Goal: Task Accomplishment & Management: Use online tool/utility

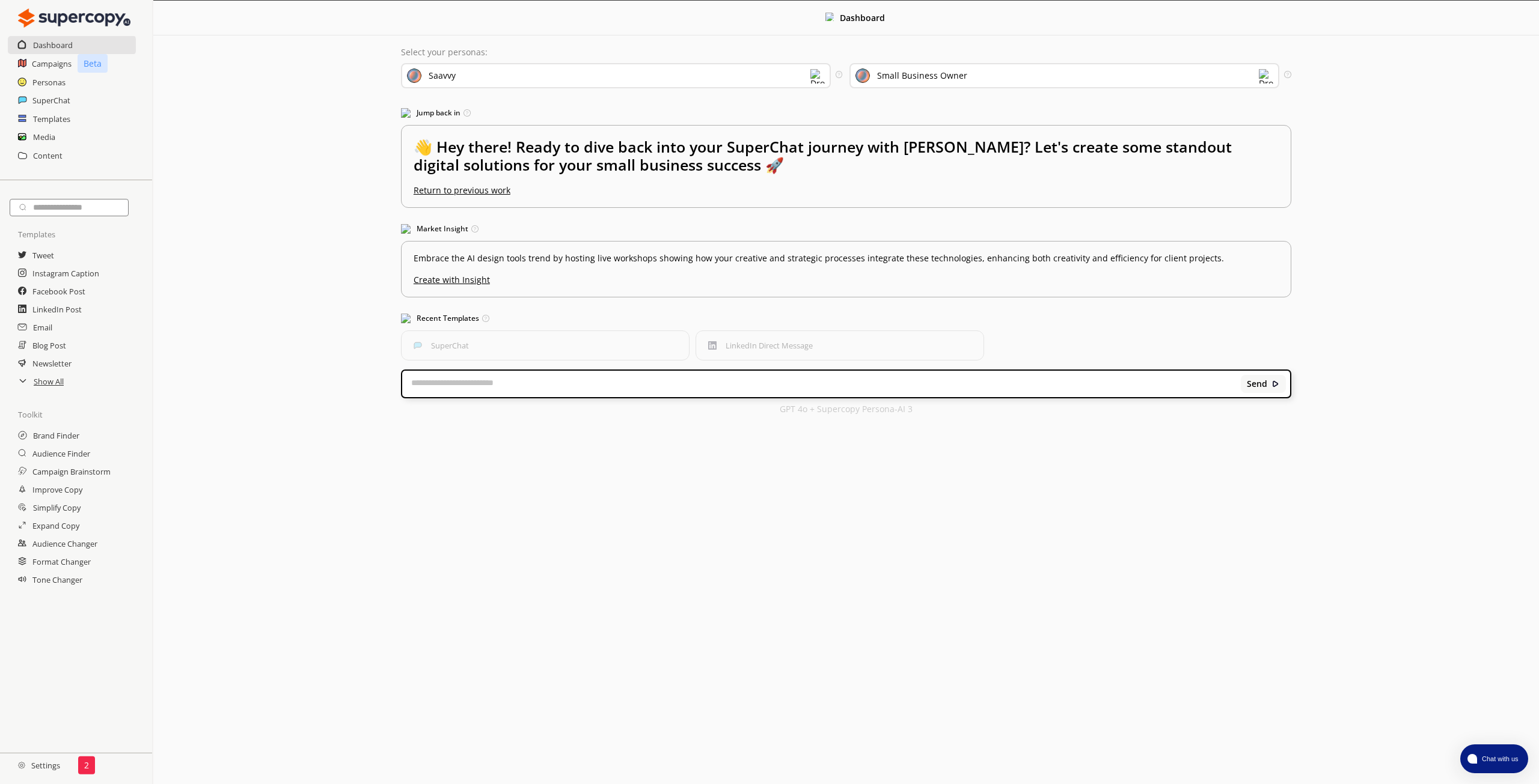
drag, startPoint x: 313, startPoint y: 309, endPoint x: 288, endPoint y: 278, distance: 39.8
click at [309, 307] on div "Dashboard Select your personas: Saavvy Select the brand persona you want to use…" at bounding box center [846, 213] width 1386 height 425
click at [91, 103] on div "SuperChat" at bounding box center [76, 100] width 152 height 18
click at [56, 108] on h2 "SuperChat" at bounding box center [51, 100] width 39 height 18
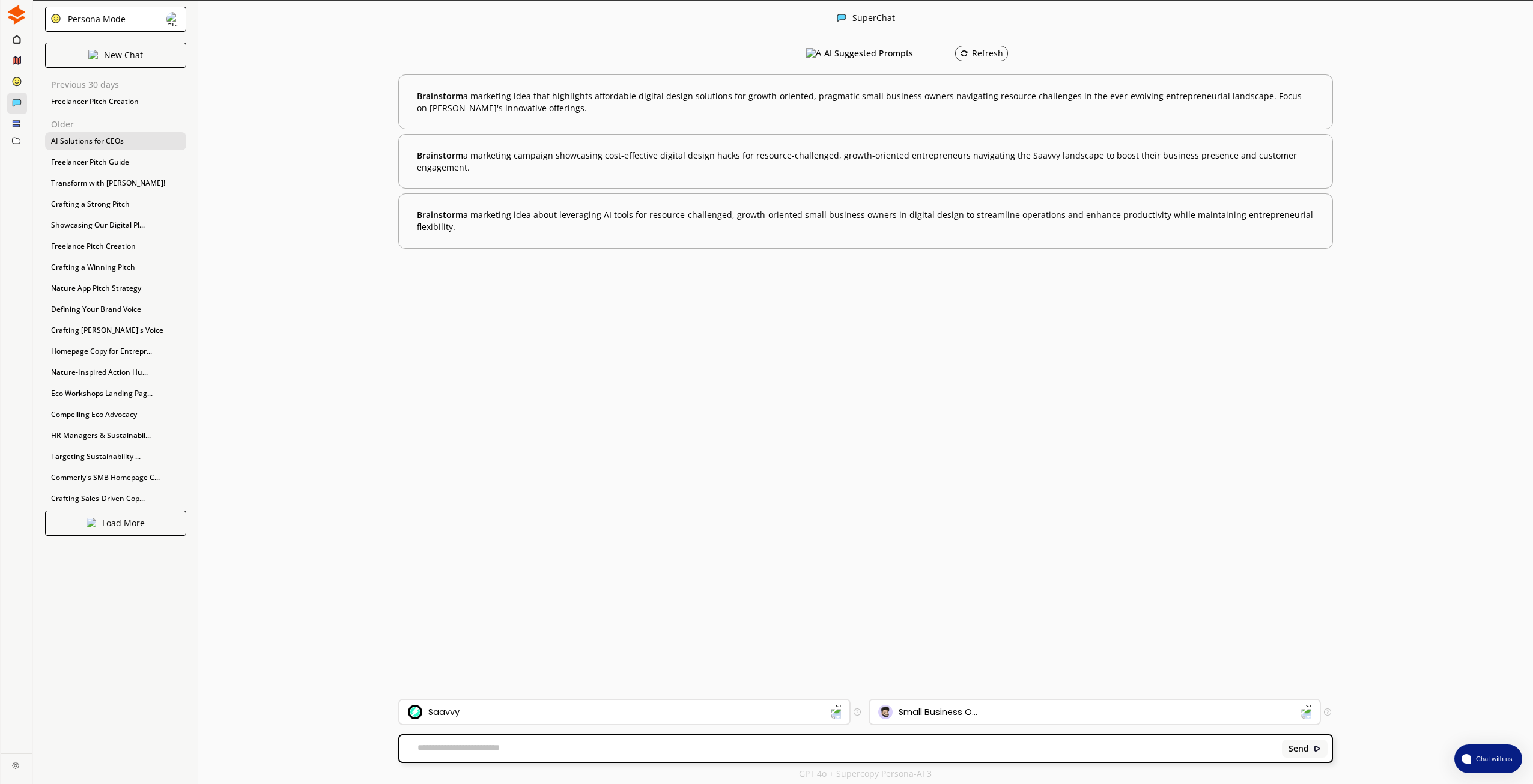
click at [132, 140] on div "AI Solutions for CEOs" at bounding box center [116, 140] width 141 height 18
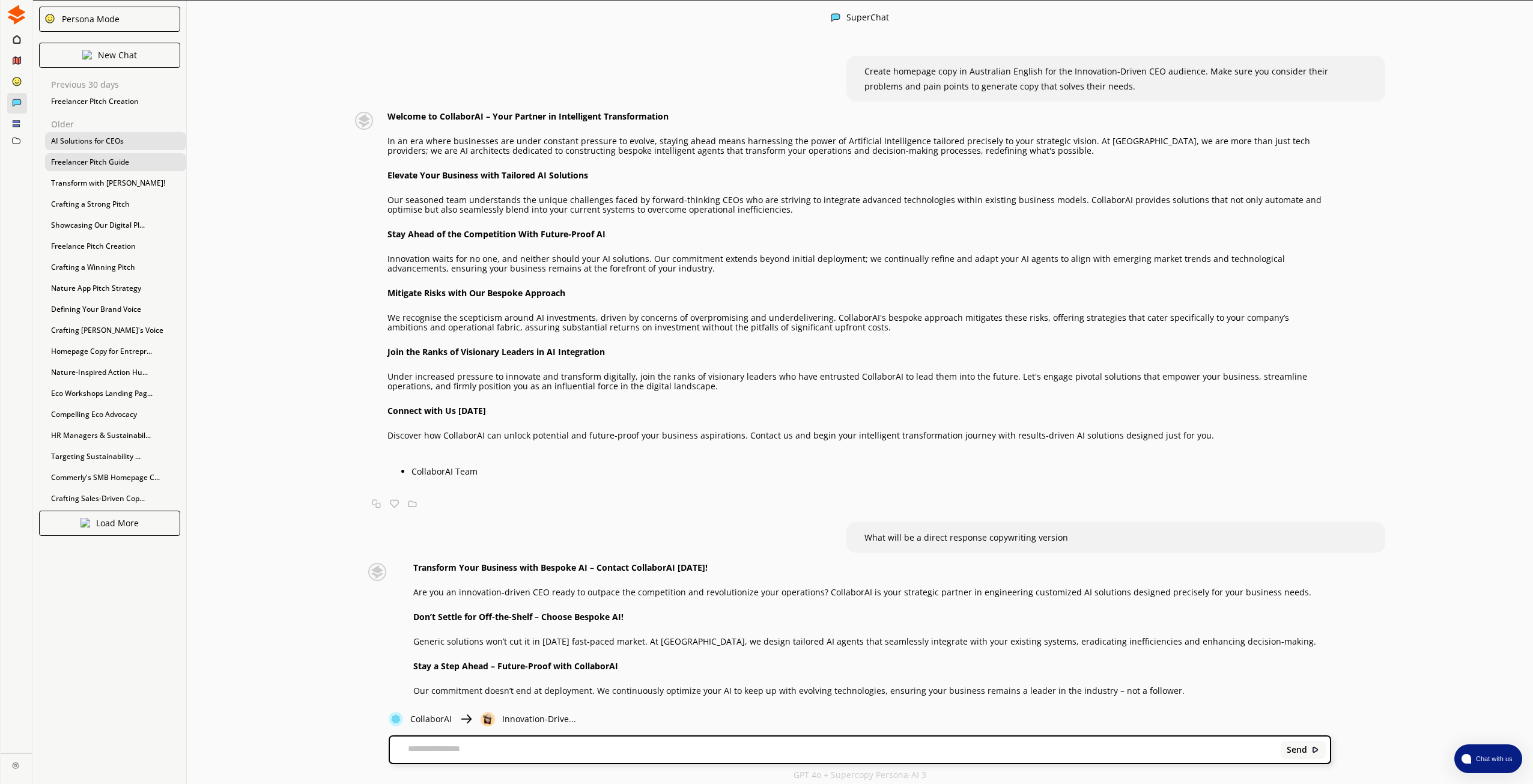
click at [122, 159] on div "Freelancer Pitch Guide" at bounding box center [116, 162] width 141 height 18
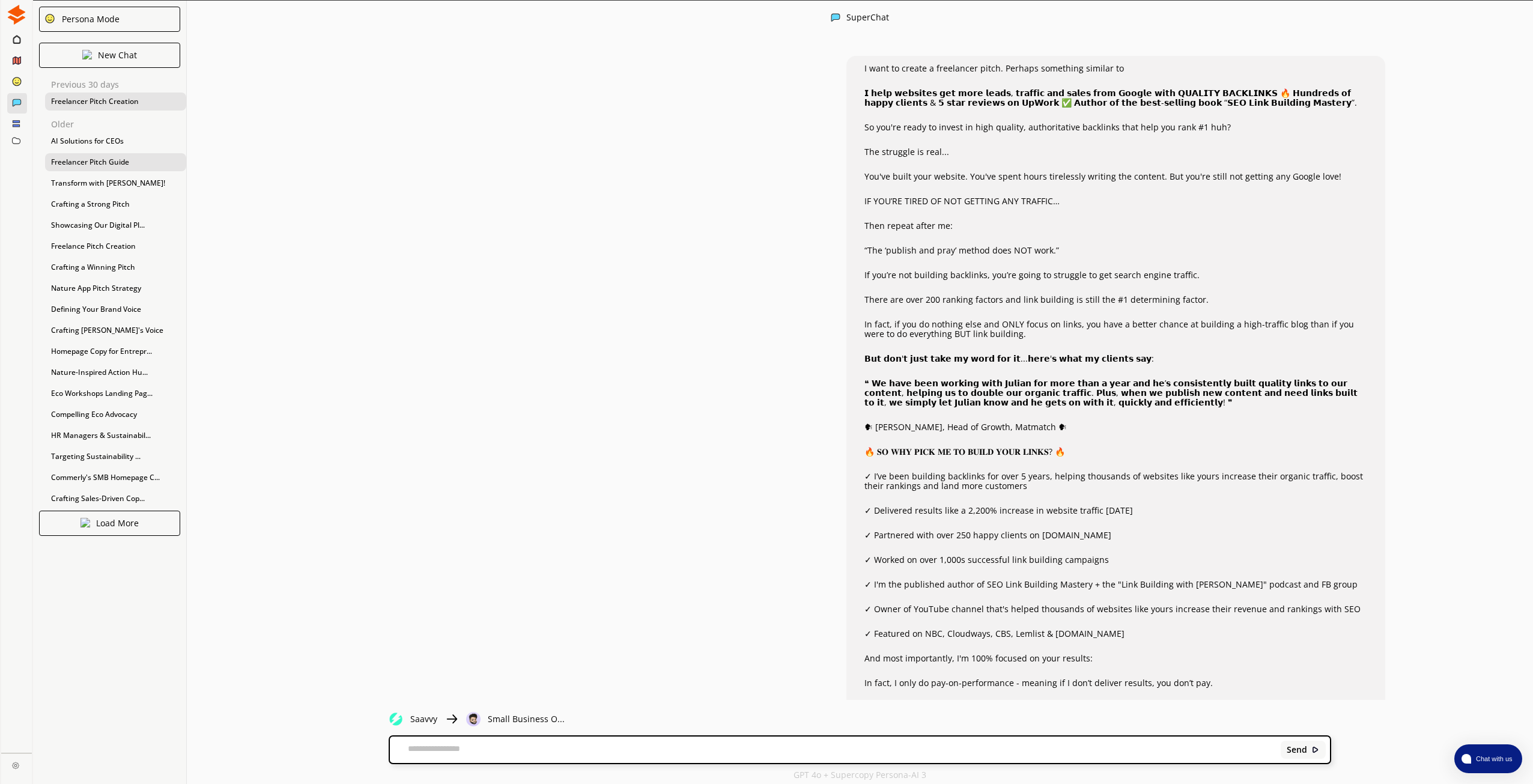
click at [120, 105] on div "Freelancer Pitch Creation" at bounding box center [116, 101] width 141 height 18
click at [108, 144] on div "AI Solutions for CEOs" at bounding box center [116, 140] width 141 height 18
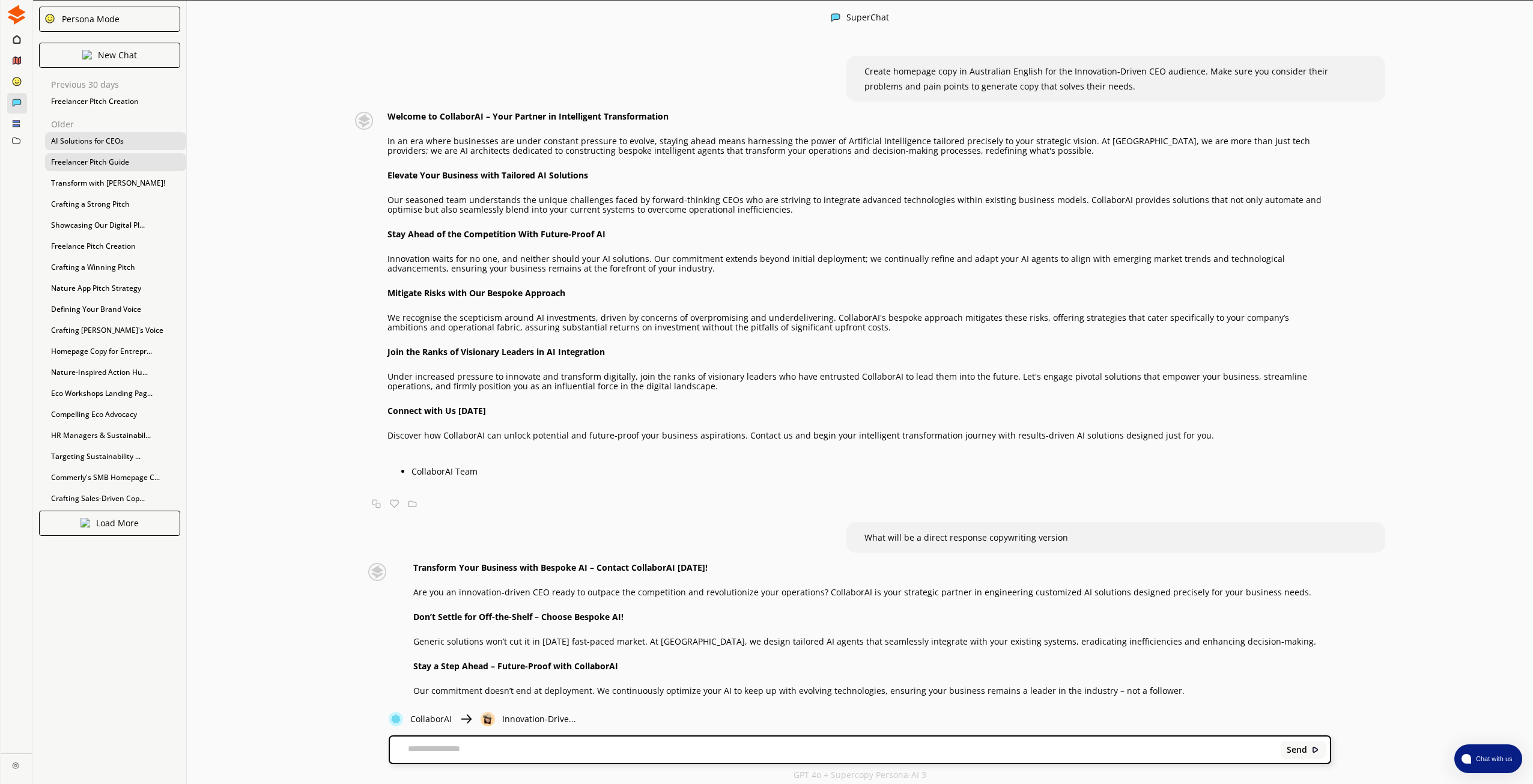
click at [112, 170] on div "Freelancer Pitch Guide" at bounding box center [116, 162] width 141 height 18
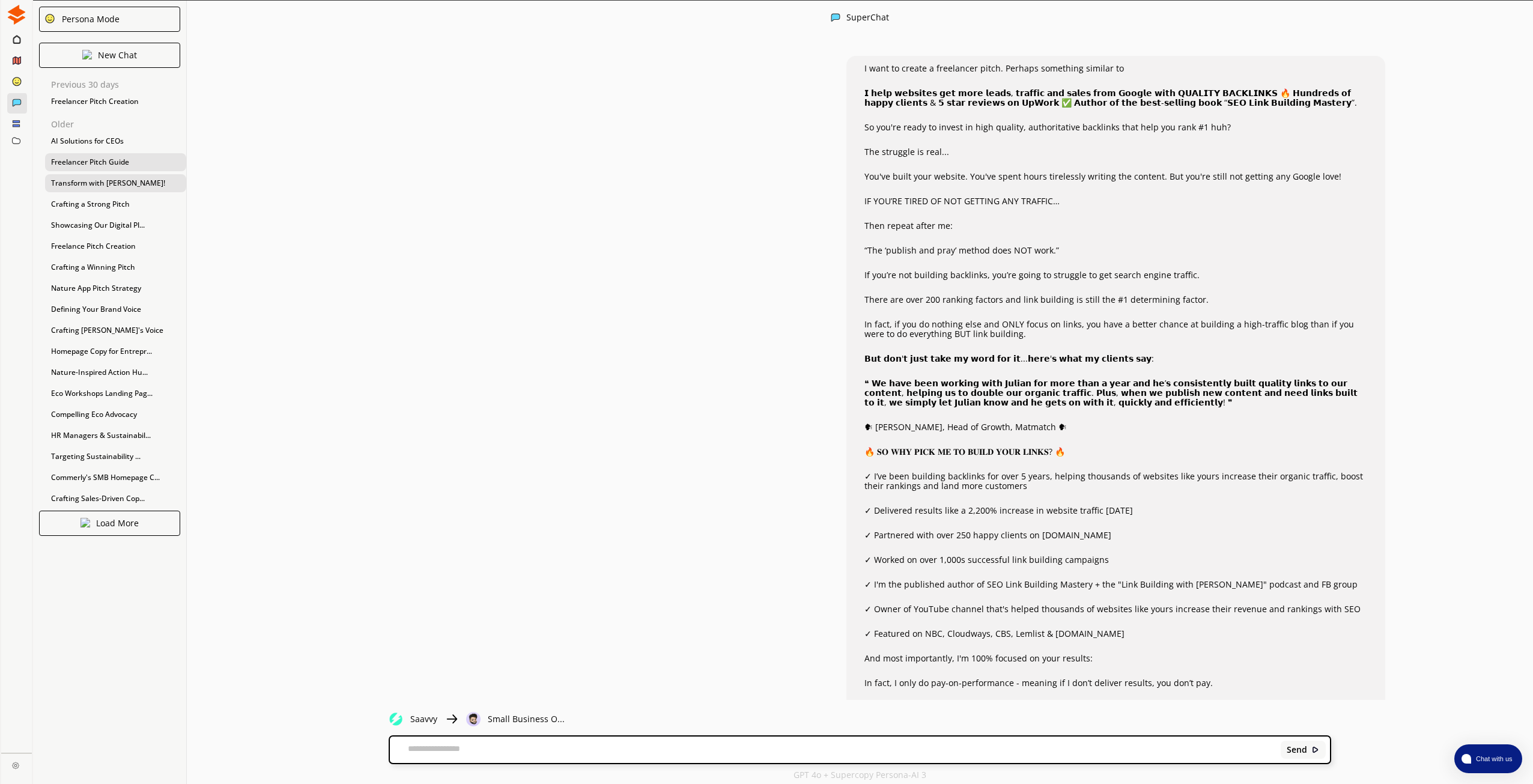
click at [112, 178] on div "Transform with [PERSON_NAME]!" at bounding box center [116, 183] width 141 height 18
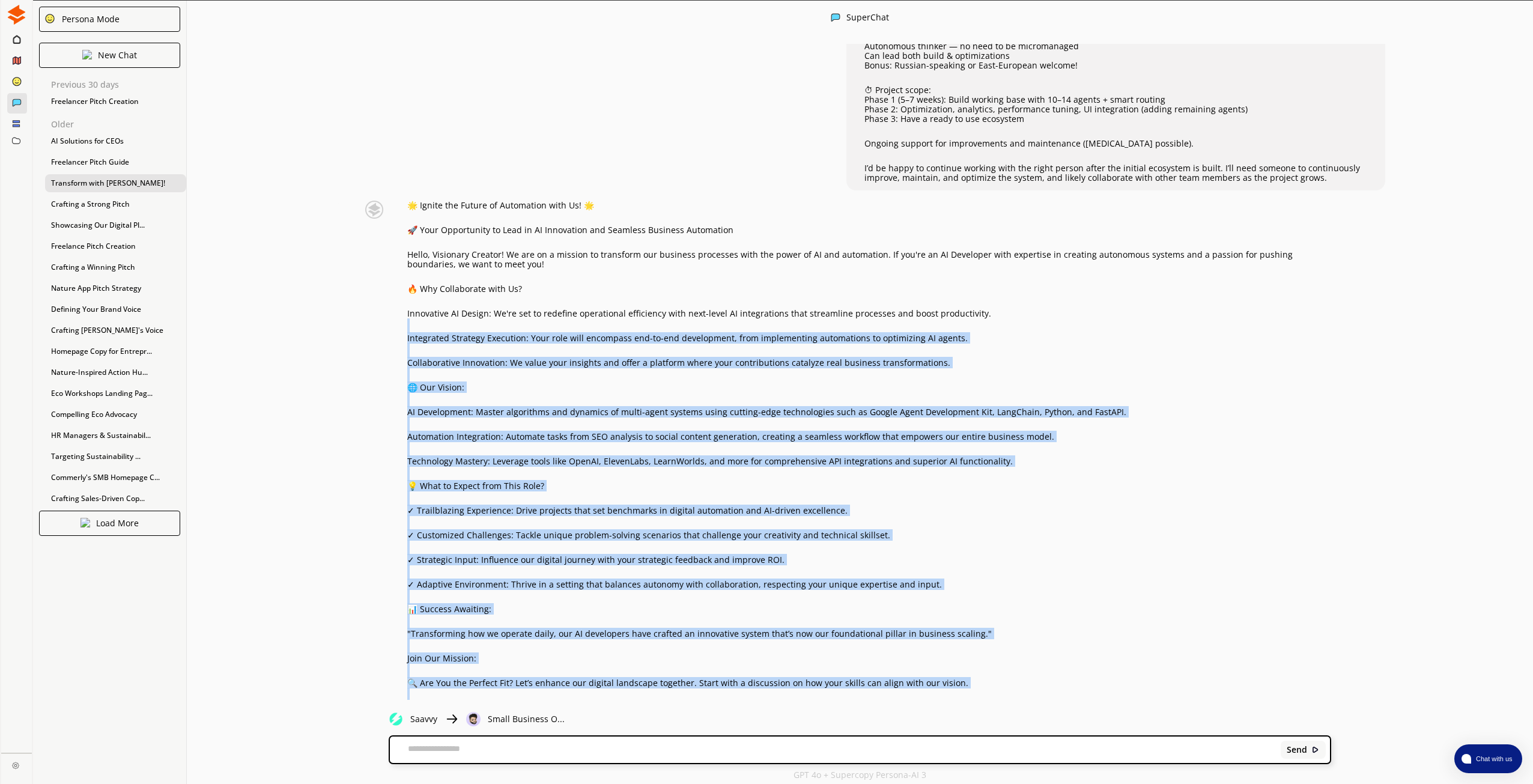
scroll to position [1067, 0]
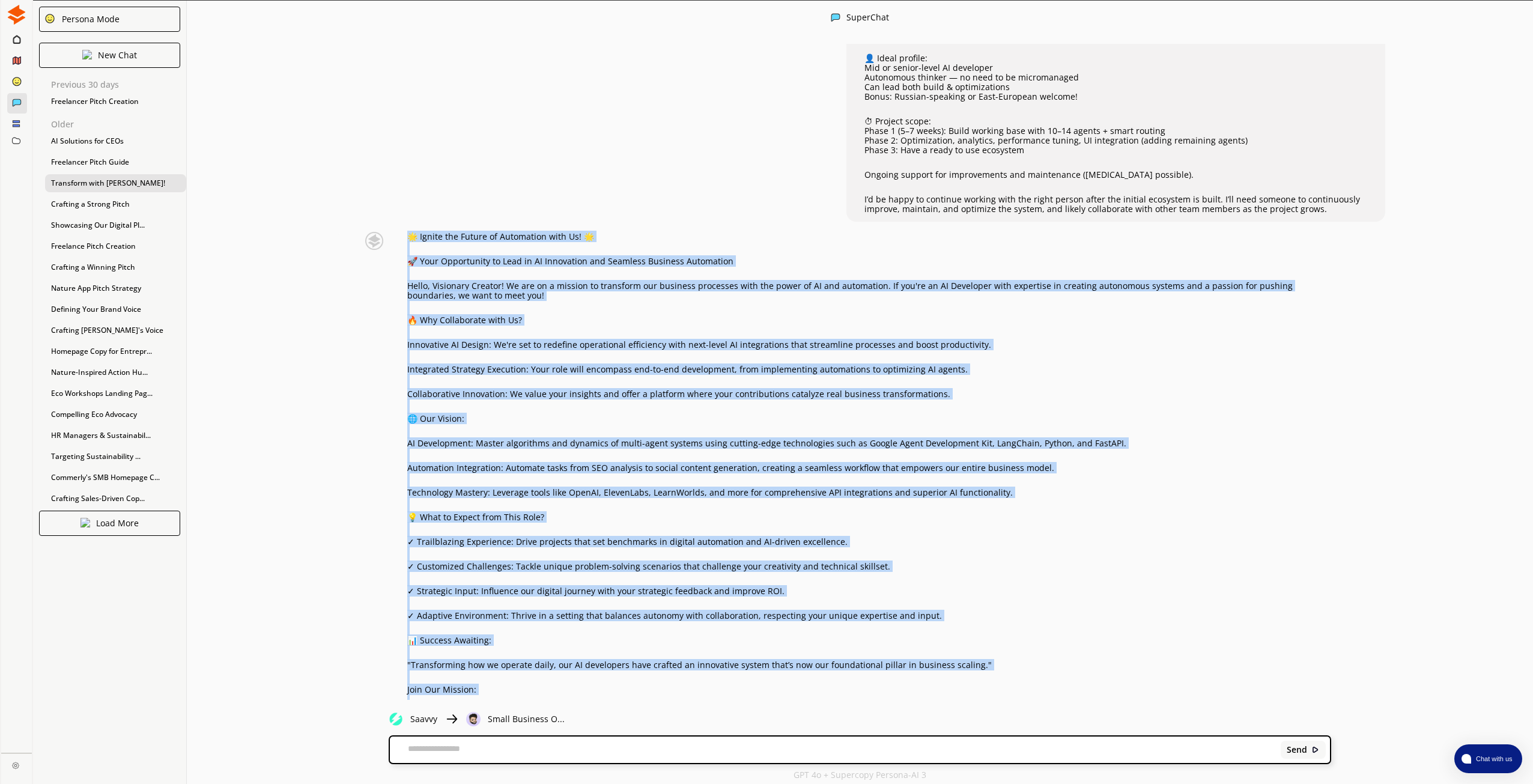
drag, startPoint x: 508, startPoint y: 463, endPoint x: 410, endPoint y: 224, distance: 258.3
click at [410, 232] on div "🌟 Ignite the Future of Automation with Us! 🌟 🚀 Your Opportunity to Lead in AI I…" at bounding box center [870, 505] width 924 height 546
copy div "🌟 Loremi dol Sitame co Adipiscing elit Se! 🌟 🚀 Doei Temporincid ut Labo et DO M…"
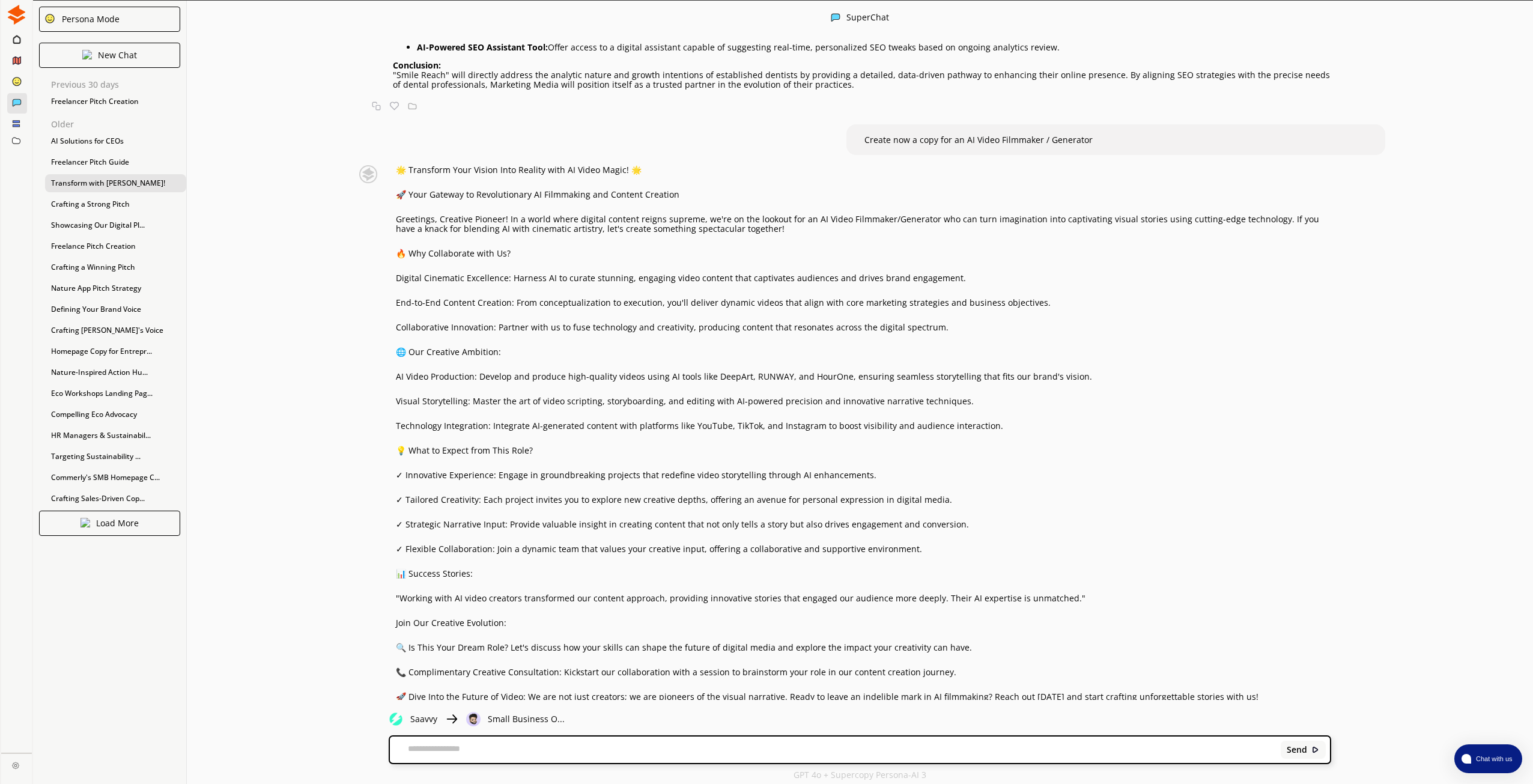
scroll to position [0, 0]
click at [567, 744] on textarea at bounding box center [833, 750] width 886 height 12
paste textarea "**********"
type textarea "**********"
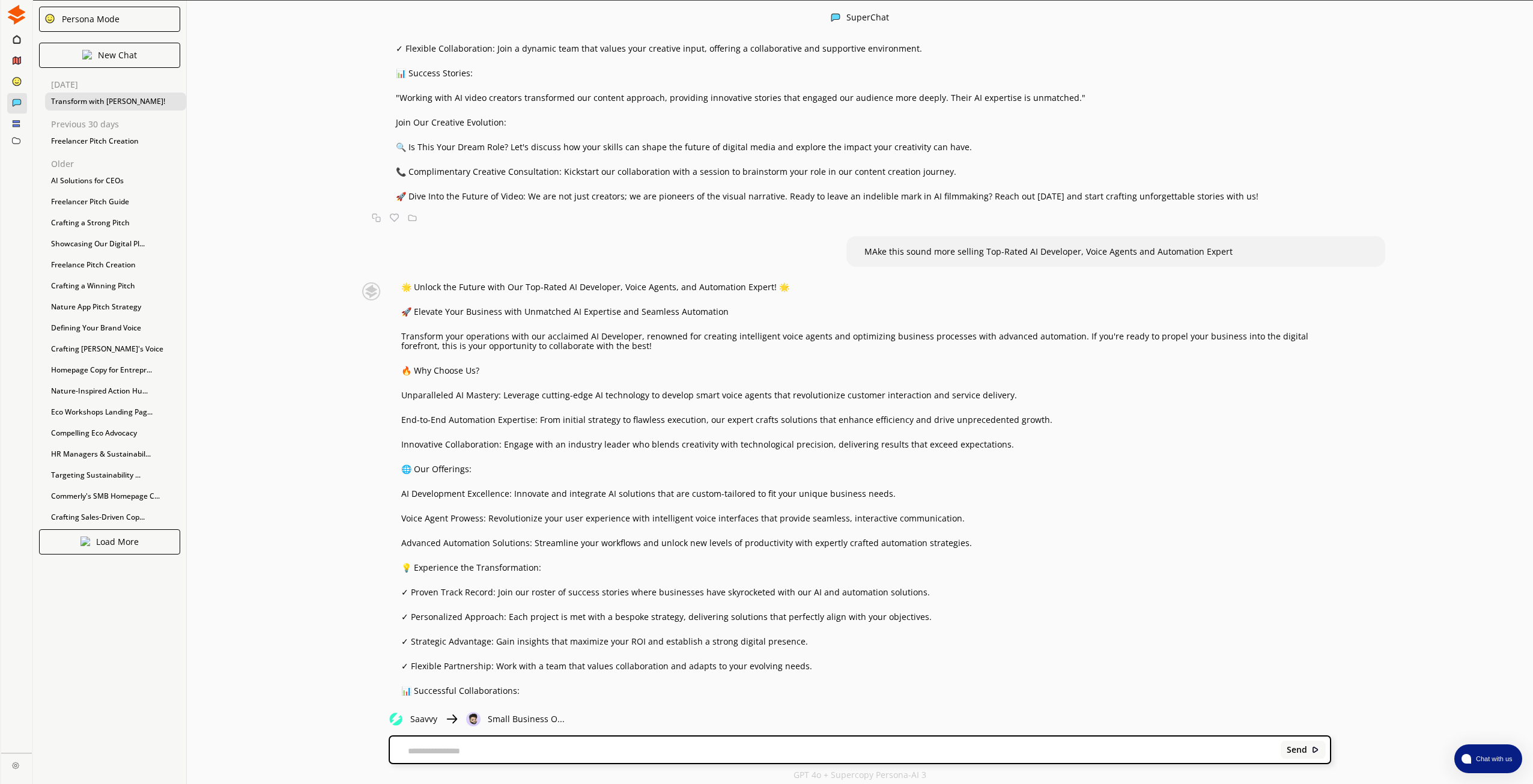
scroll to position [2826, 0]
drag, startPoint x: 525, startPoint y: 267, endPoint x: 769, endPoint y: 266, distance: 244.0
click at [769, 285] on p "🌟 Unlock the Future with Our Top-Rated AI Developer, Voice Agents, and Automati…" at bounding box center [866, 289] width 930 height 9
copy p "op-Rated AI Developer, Voice Agents, and Automation Expert!"
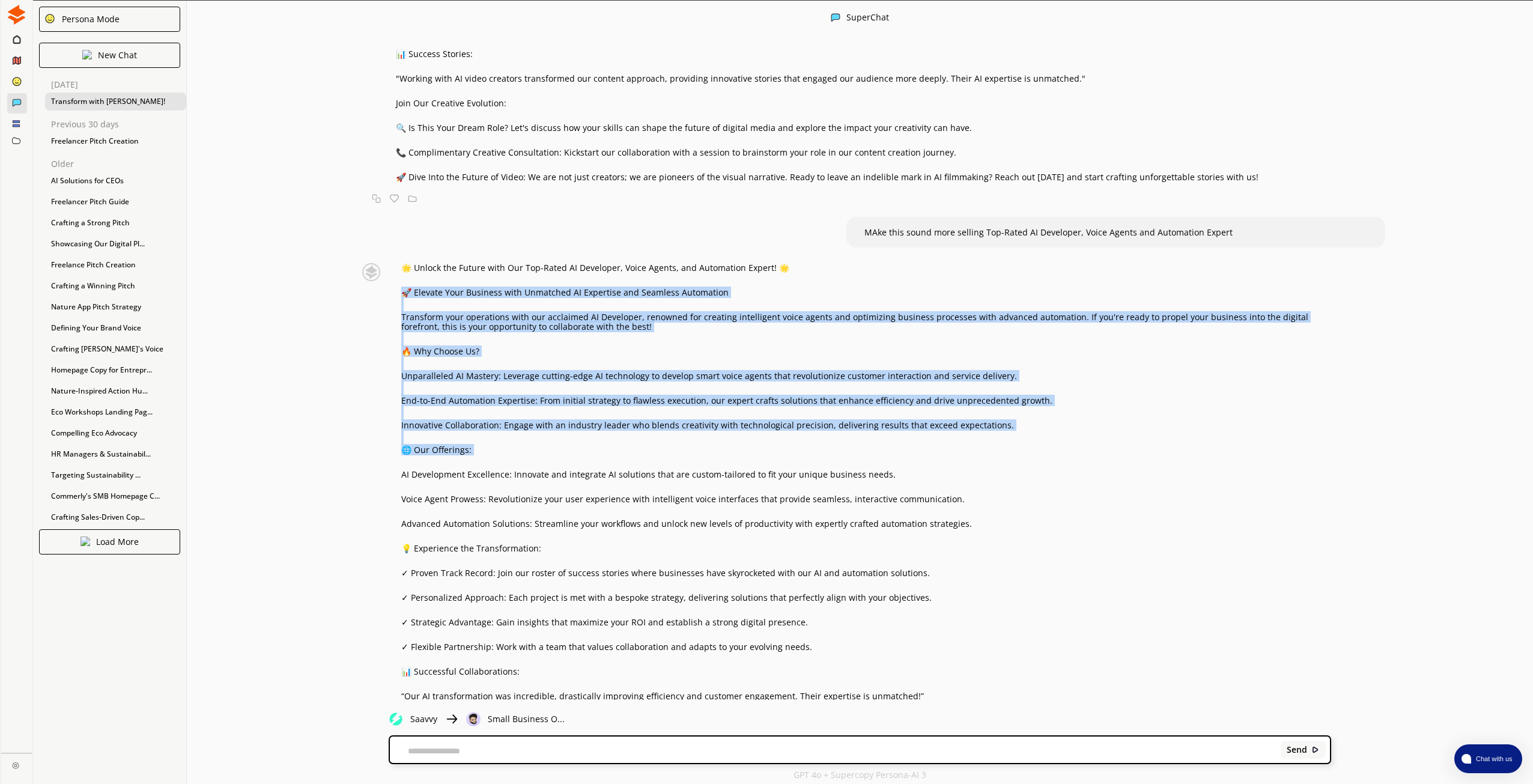
scroll to position [2947, 0]
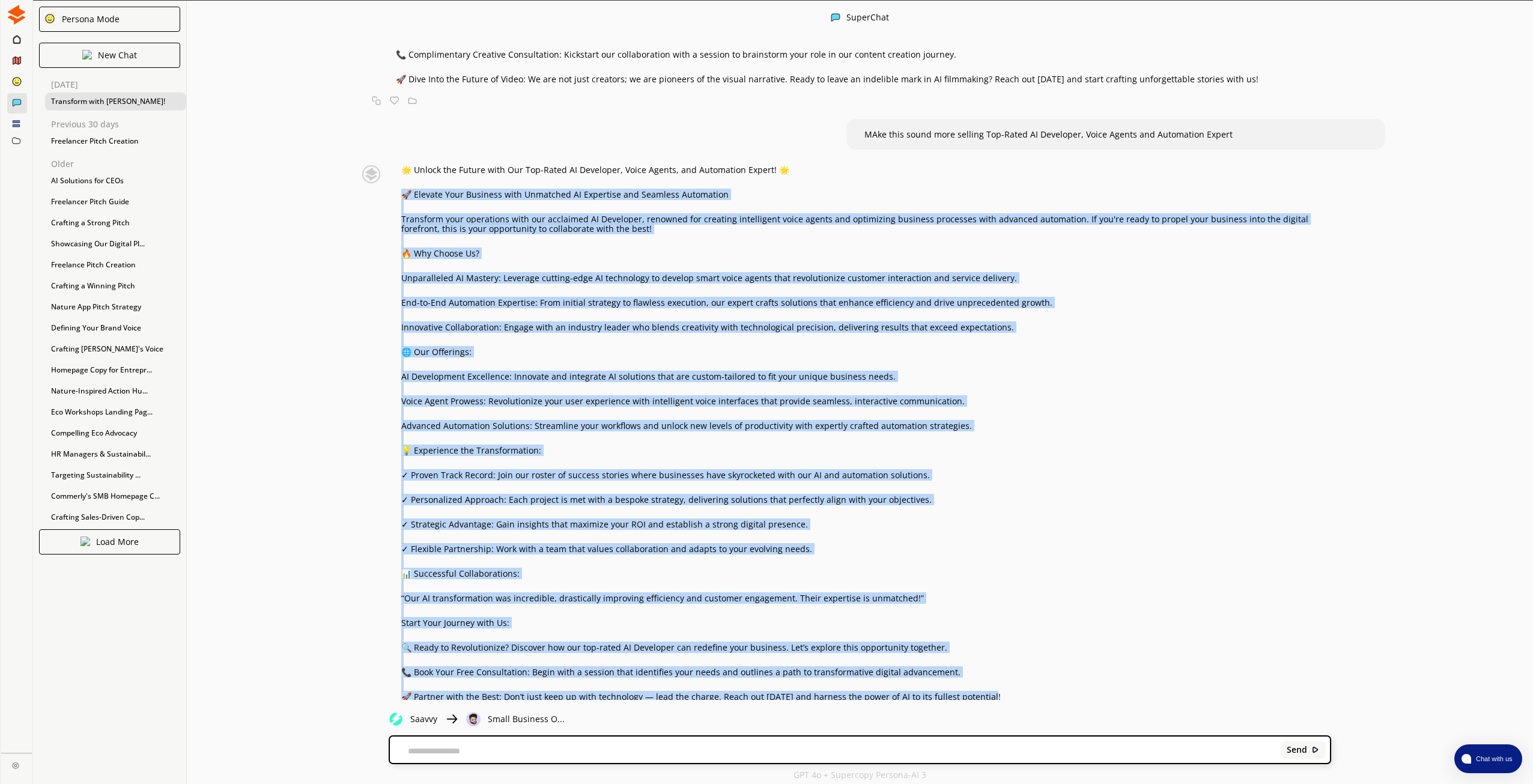
drag, startPoint x: 405, startPoint y: 291, endPoint x: 1002, endPoint y: 676, distance: 710.4
click at [1002, 676] on div "🌟 Unlock the Future with Our Top-Rated AI Developer, Voice Agents, and Automati…" at bounding box center [866, 433] width 930 height 537
copy div "🚀 Loremip Dolo Sitametc adip Elitseddo EI Temporinc utl Etdolore Magnaaliqu Eni…"
